Goal: Task Accomplishment & Management: Use online tool/utility

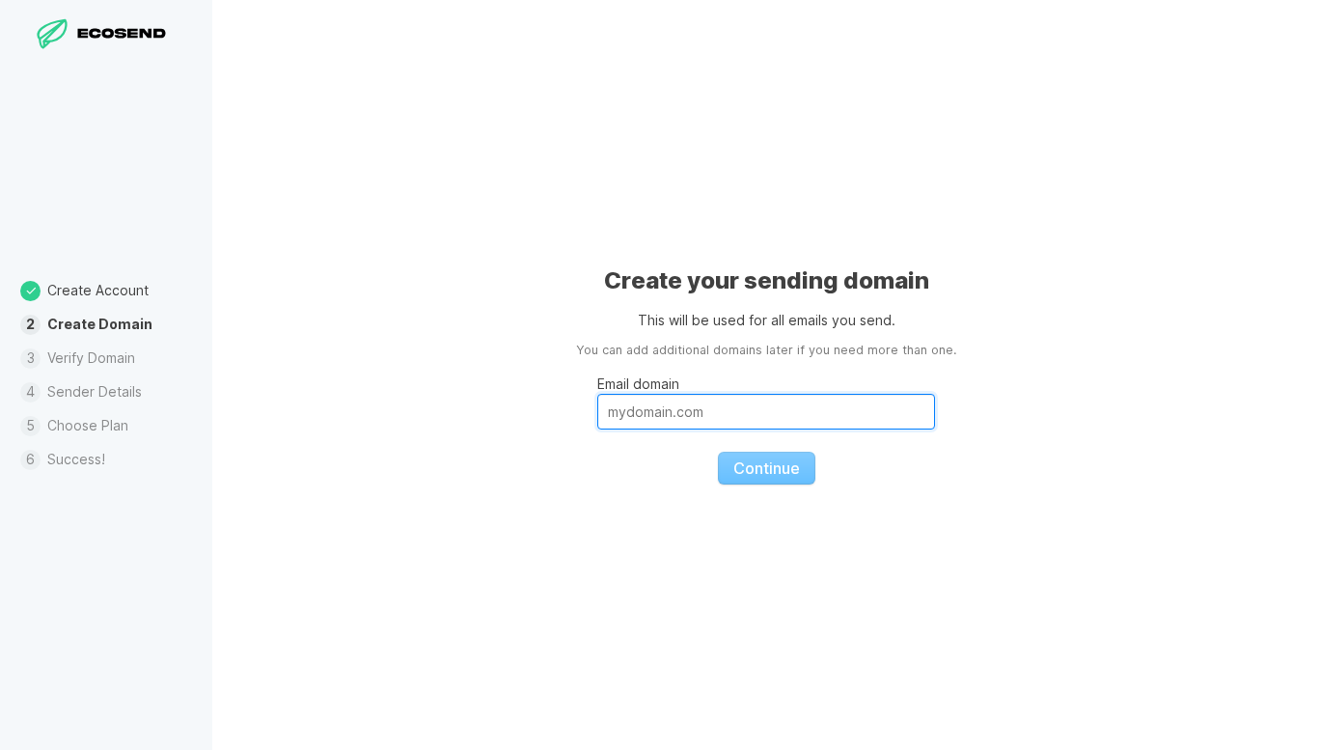
click at [910, 410] on input "Email domain" at bounding box center [766, 412] width 338 height 36
type input "[DOMAIN_NAME]"
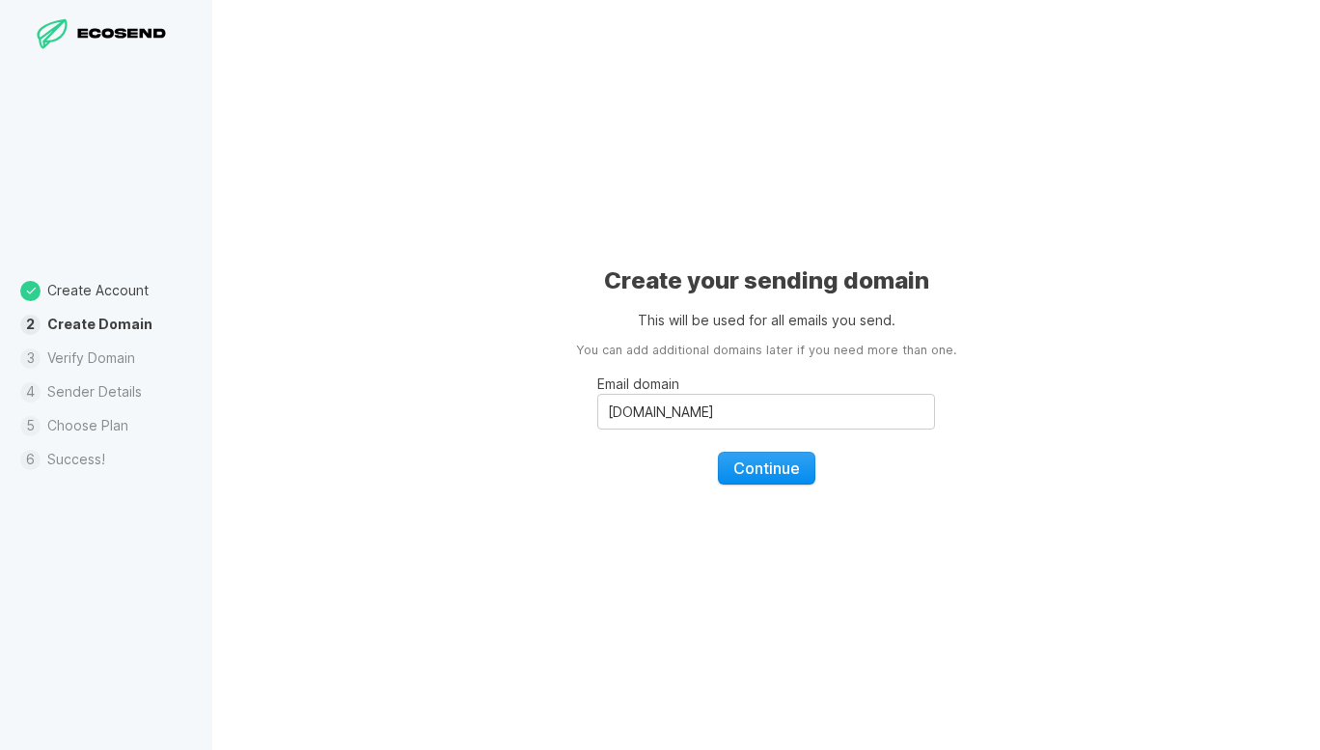
click at [774, 475] on span "Continue" at bounding box center [766, 467] width 67 height 19
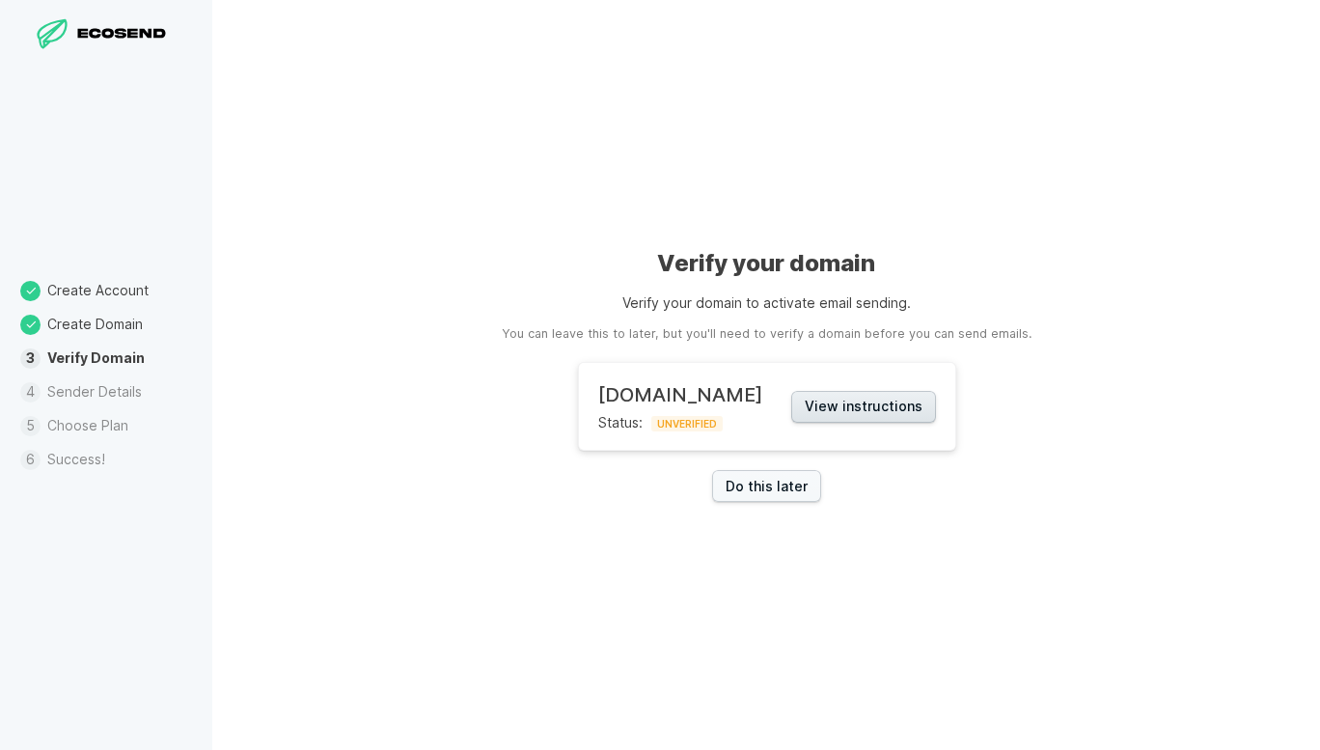
click at [889, 410] on button "View instructions" at bounding box center [863, 407] width 145 height 32
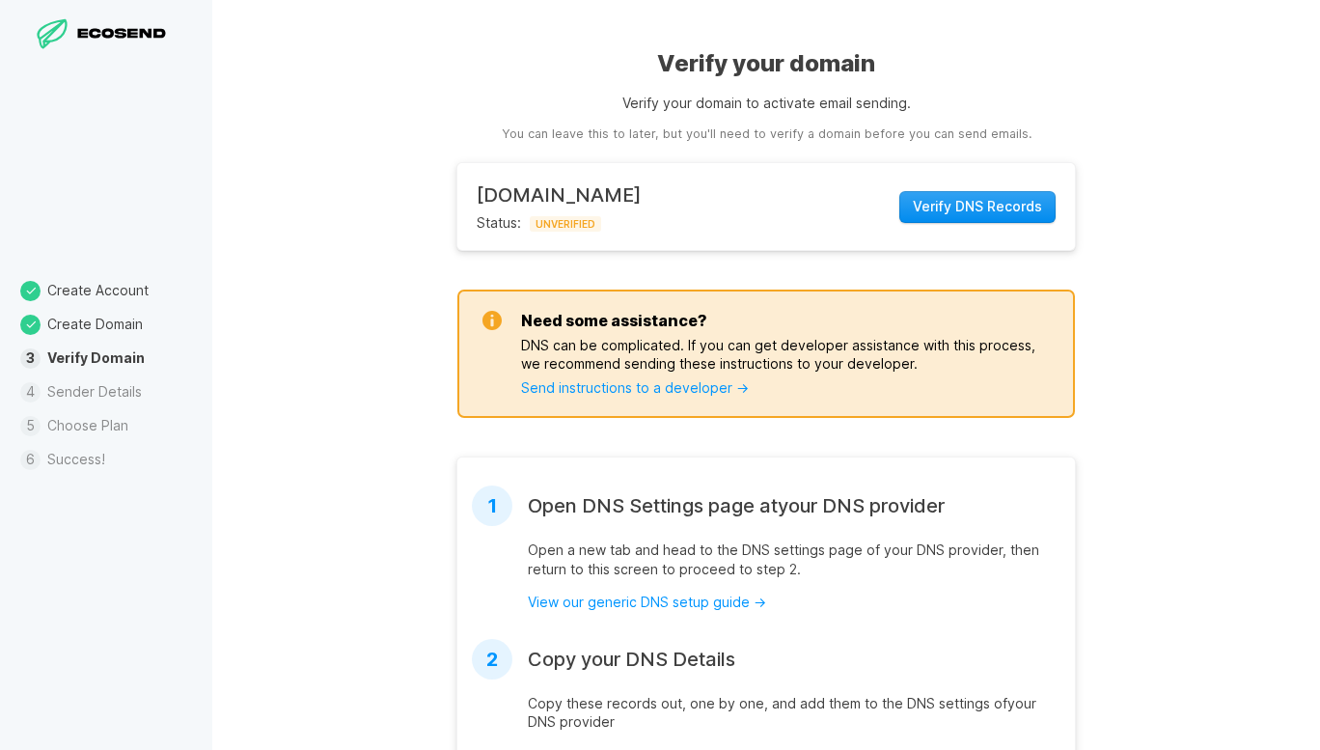
click at [1006, 210] on span "Verify DNS Records" at bounding box center [977, 206] width 129 height 19
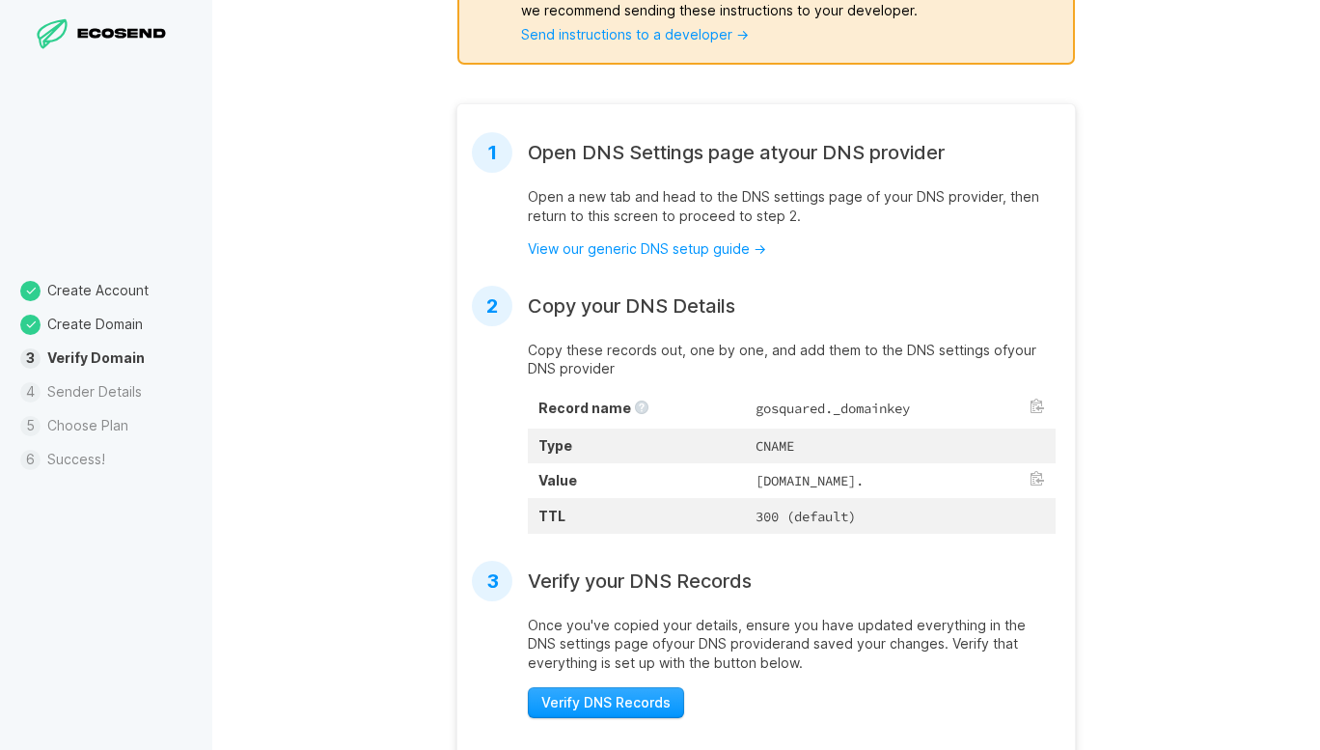
scroll to position [363, 0]
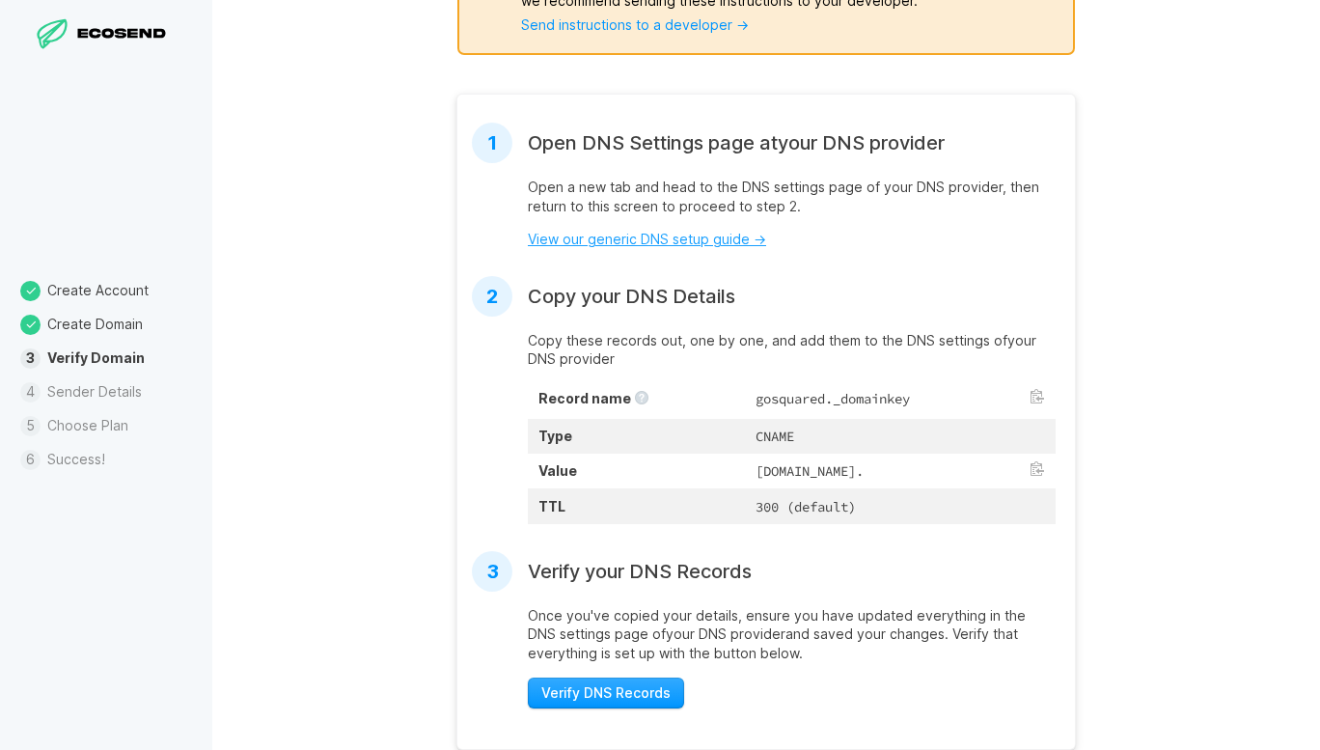
click at [710, 238] on link "View our generic DNS setup guide →" at bounding box center [647, 239] width 238 height 16
